Goal: Find specific page/section: Find specific page/section

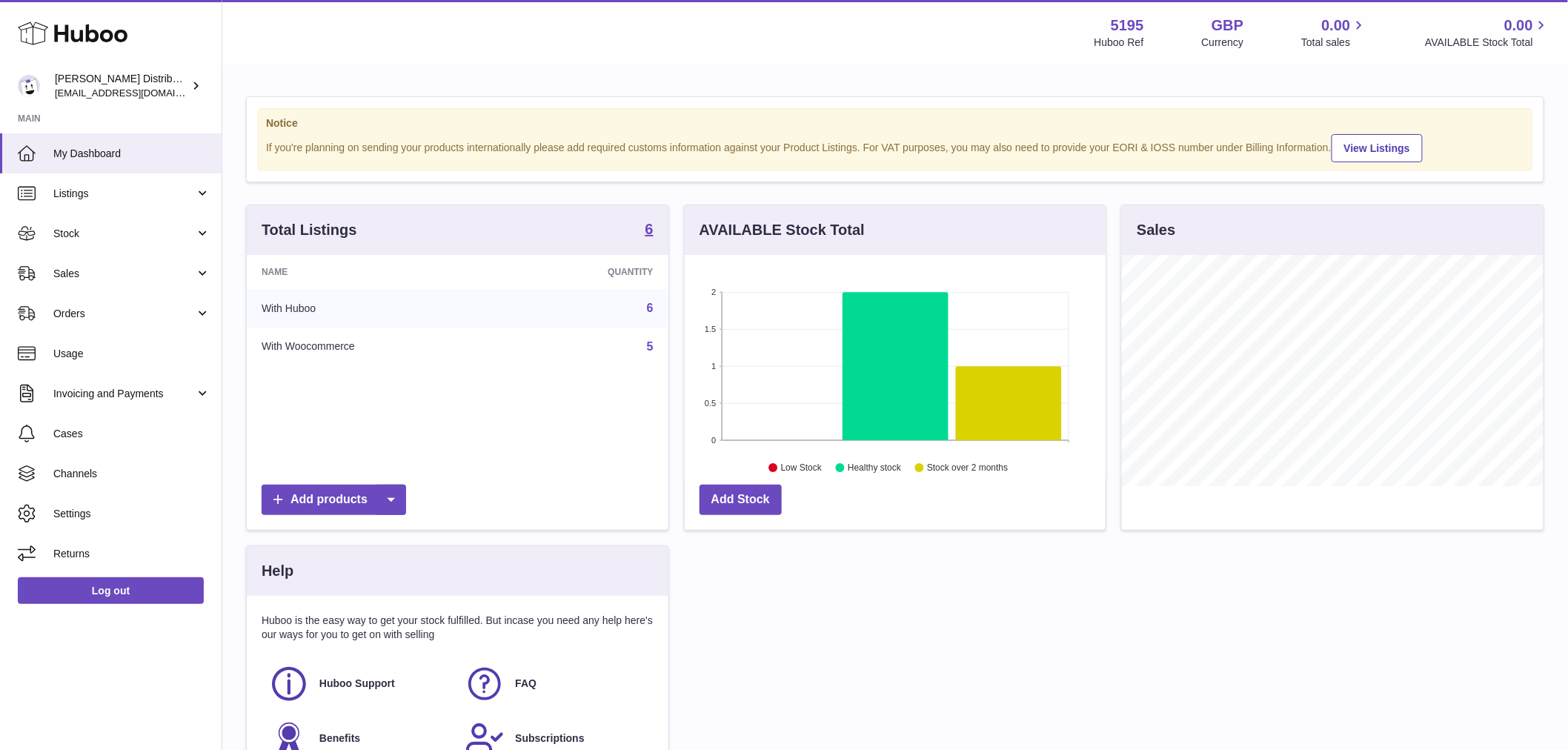
scroll to position [231, 421]
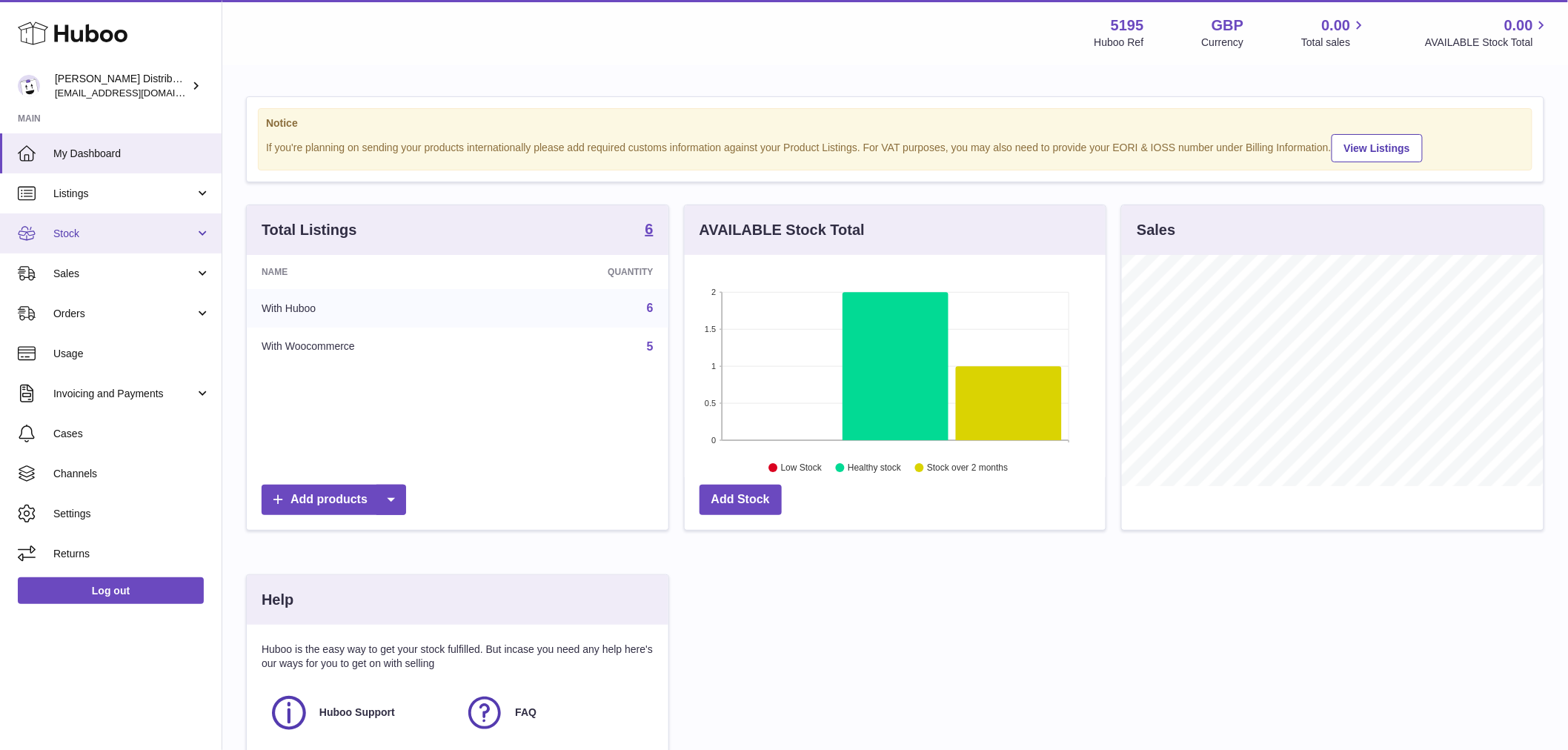
click at [74, 227] on span "Stock" at bounding box center [123, 234] width 141 height 14
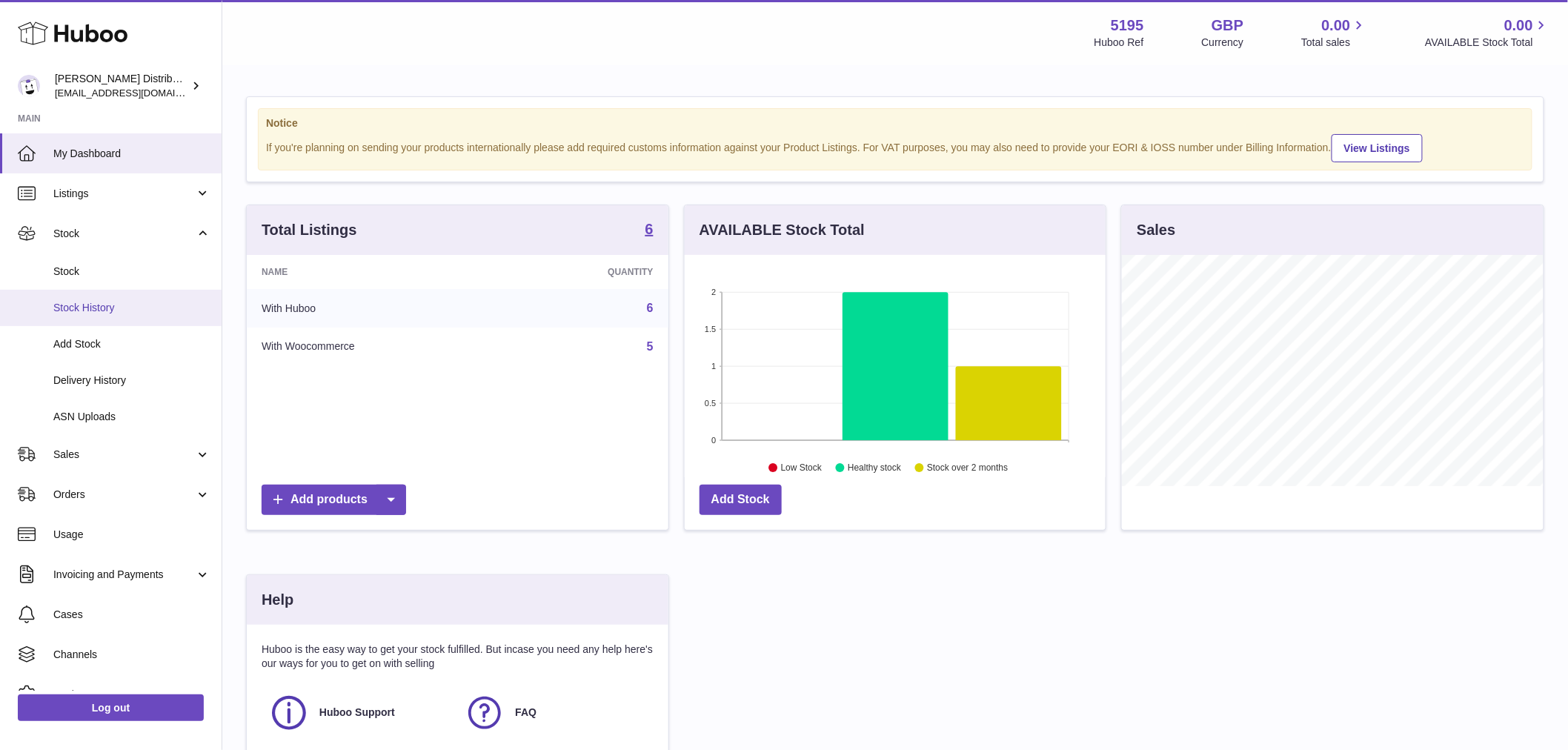
click at [77, 307] on span "Stock History" at bounding box center [131, 308] width 157 height 14
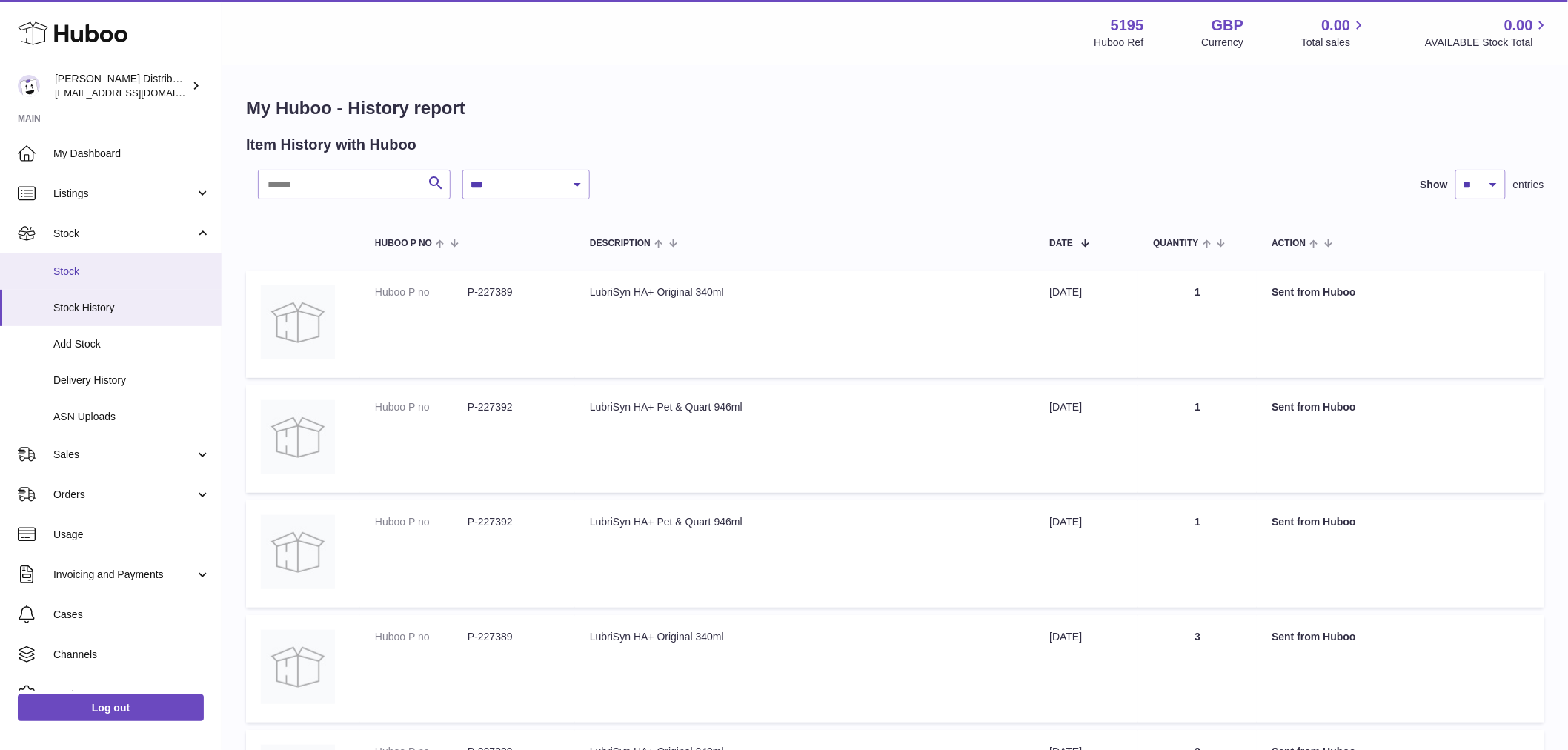
click at [78, 269] on span "Stock" at bounding box center [131, 272] width 157 height 14
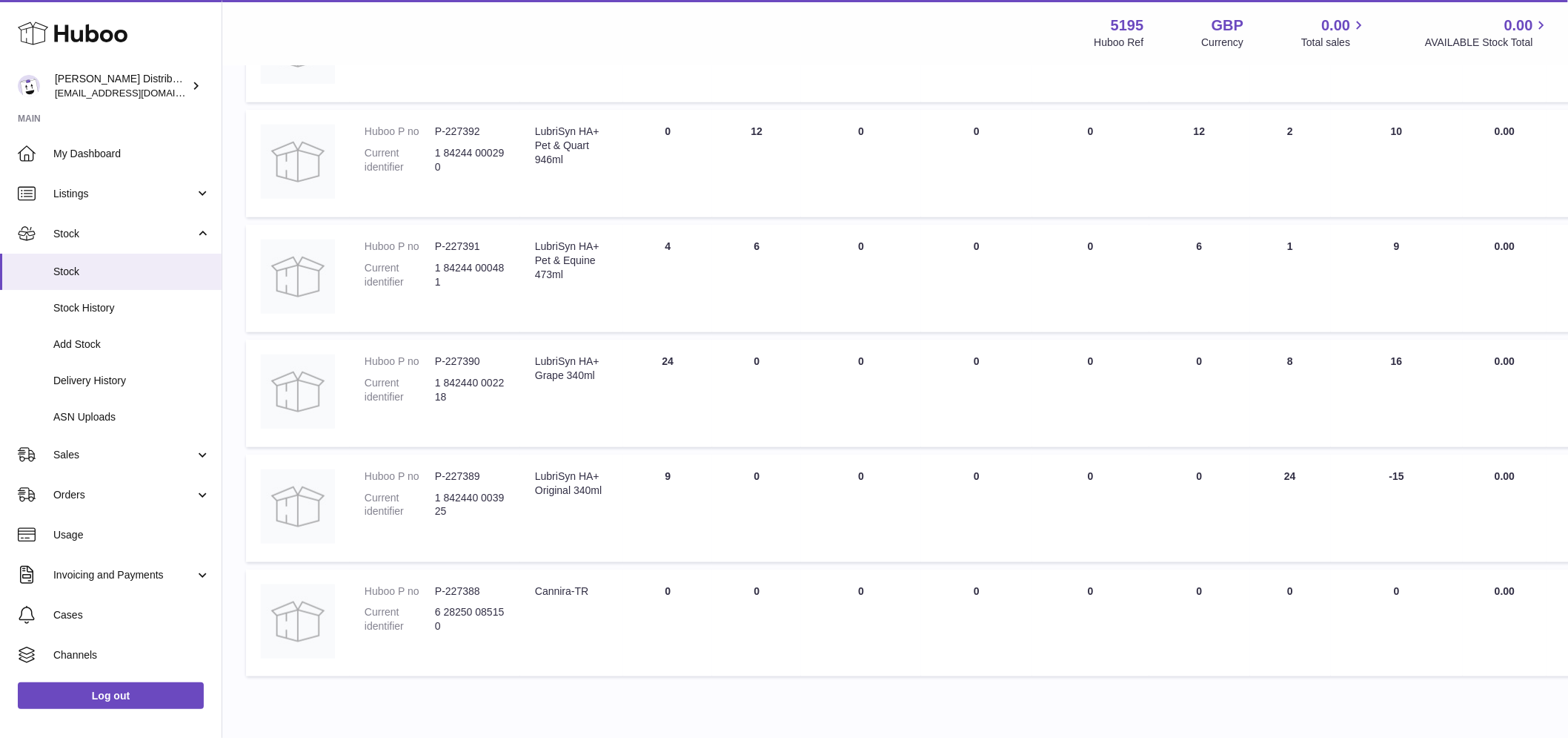
scroll to position [329, 0]
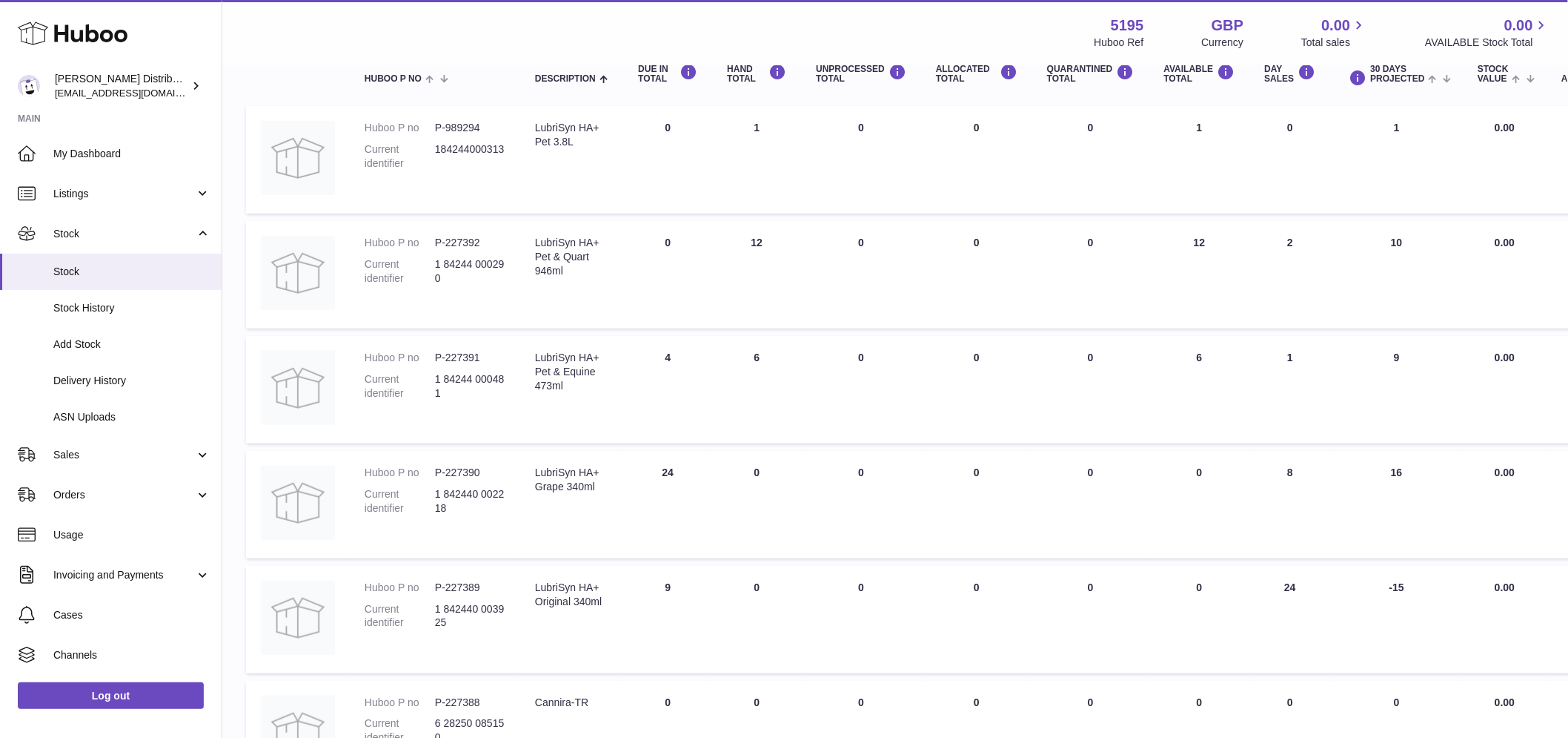
scroll to position [247, 0]
